Goal: Task Accomplishment & Management: Use online tool/utility

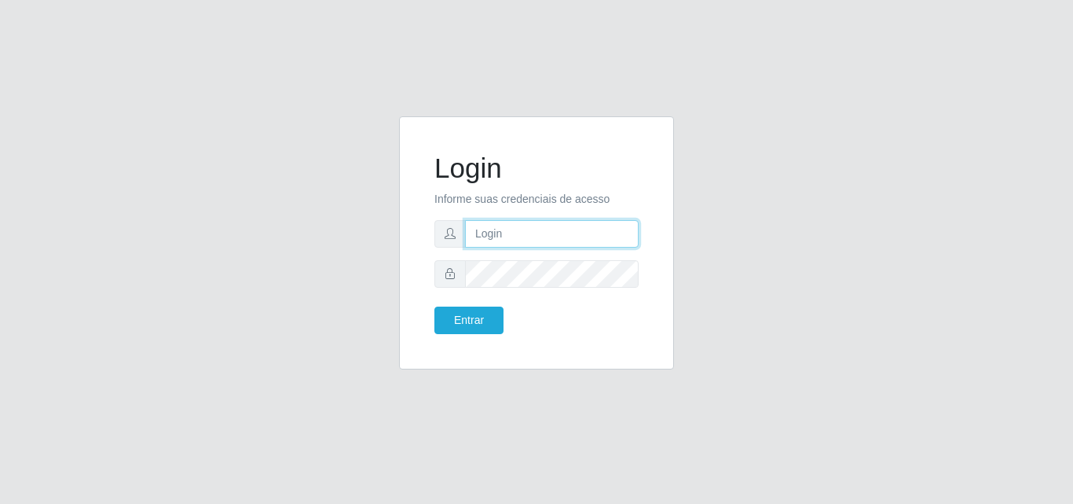
click at [544, 235] on input "text" at bounding box center [552, 234] width 174 height 28
type input "[EMAIL_ADDRESS][DOMAIN_NAME]"
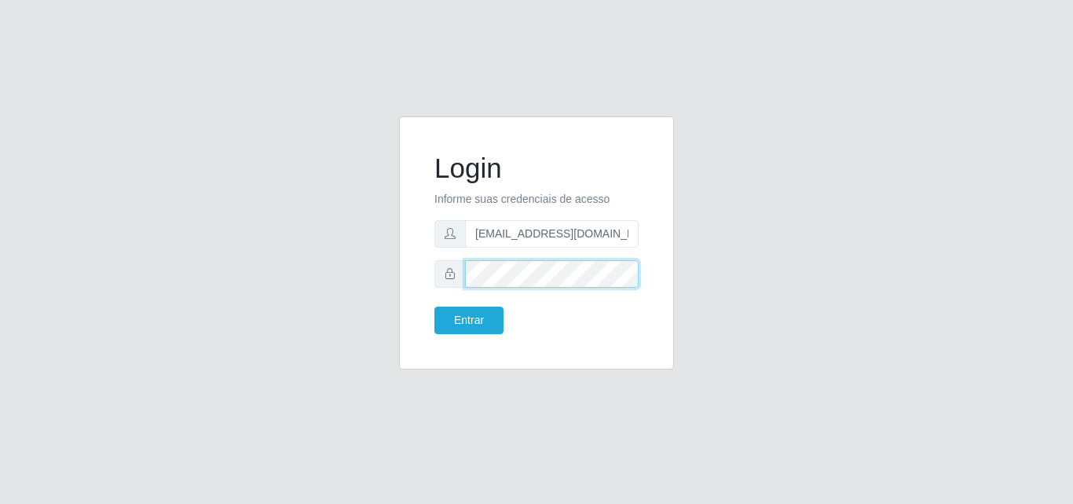
click at [435, 306] on button "Entrar" at bounding box center [469, 320] width 69 height 28
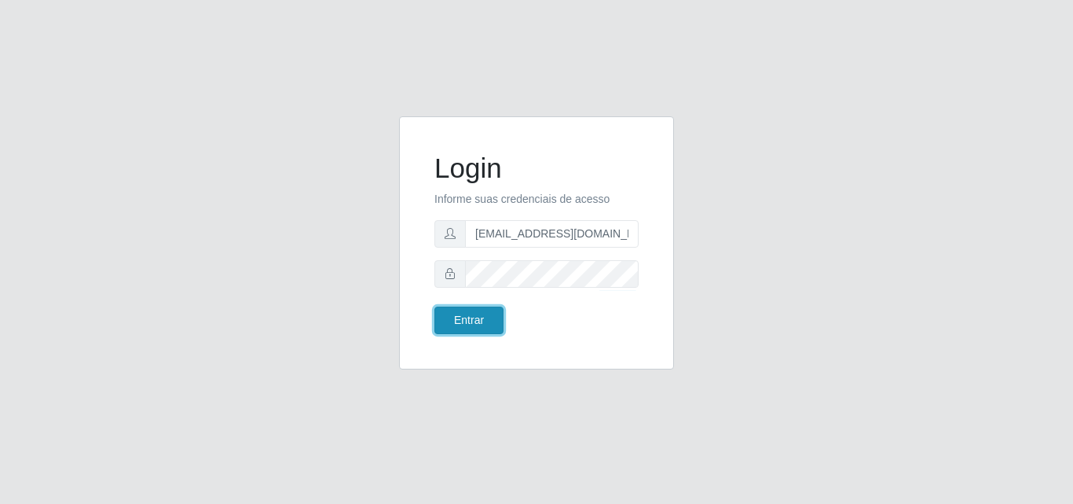
click at [497, 317] on button "Entrar" at bounding box center [469, 320] width 69 height 28
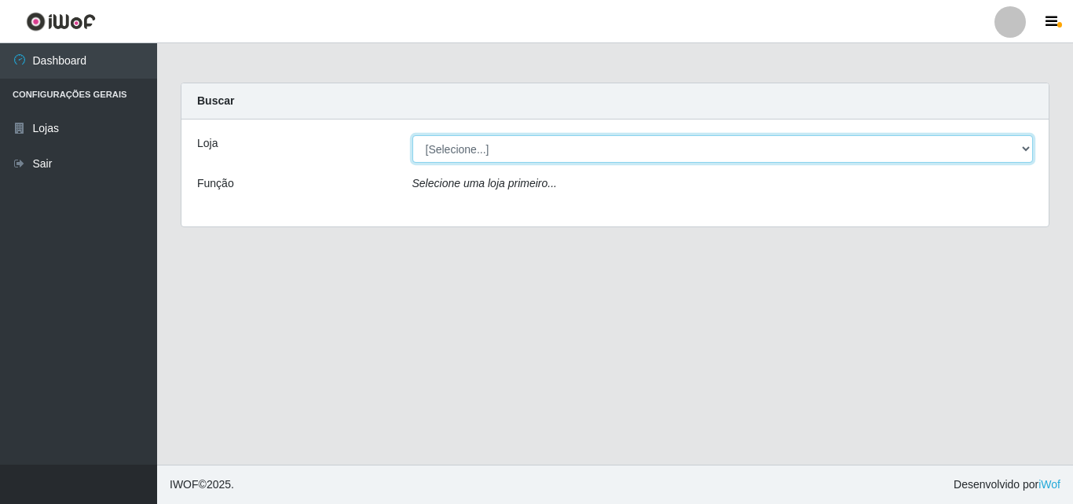
click at [1020, 149] on select "[Selecione...] Corte Fácil - Unidade Emaús" at bounding box center [724, 149] width 622 height 28
select select "201"
click at [413, 135] on select "[Selecione...] Corte Fácil - Unidade Emaús" at bounding box center [724, 149] width 622 height 28
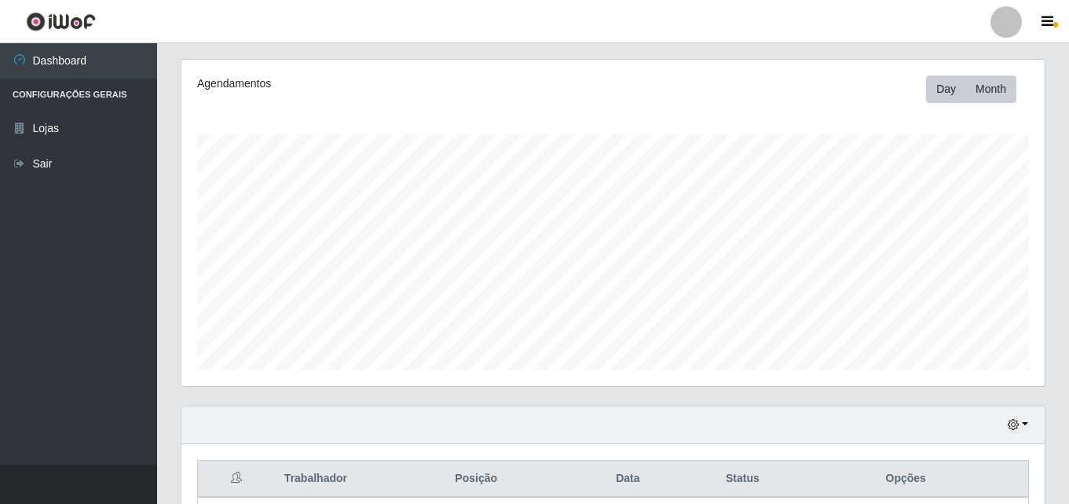
scroll to position [119, 0]
